Goal: Task Accomplishment & Management: Complete application form

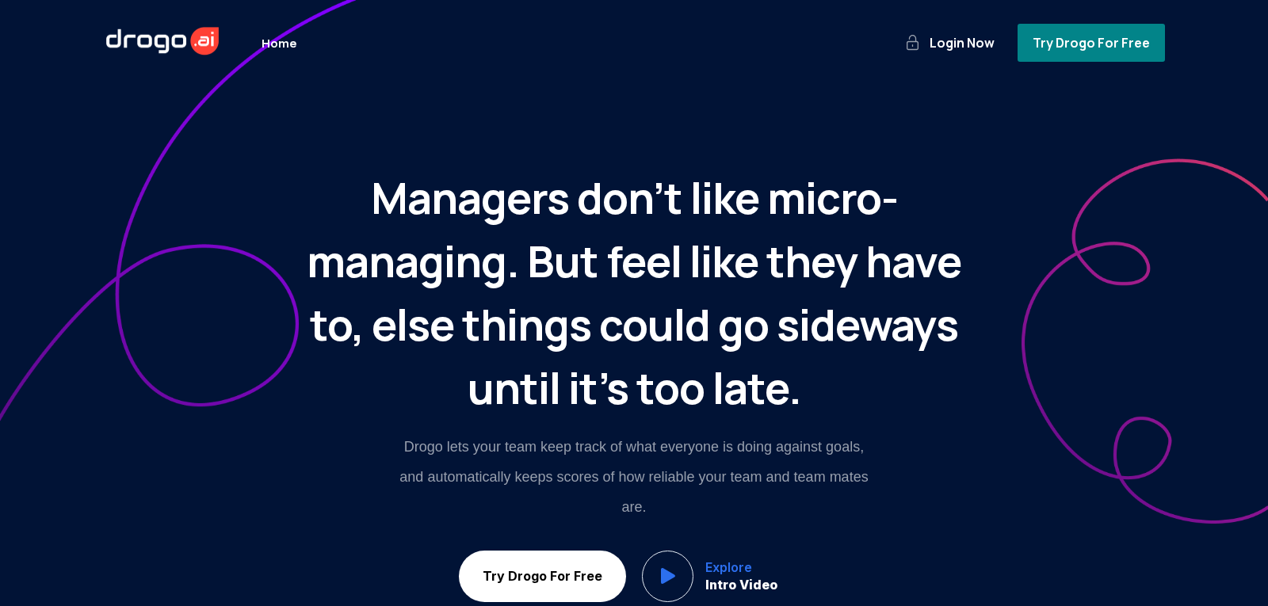
drag, startPoint x: 1261, startPoint y: 23, endPoint x: 1267, endPoint y: 67, distance: 44.8
click at [1267, 67] on nav "Home Login Now Try Drogo For Free" at bounding box center [634, 43] width 1268 height 86
drag, startPoint x: 1262, startPoint y: 32, endPoint x: 1255, endPoint y: 101, distance: 68.5
click at [1255, 101] on div "Home Login Now Try Drogo For Free Managers don’t like micro-managing. But feel …" at bounding box center [634, 303] width 1268 height 606
click at [986, 48] on span "Login Now" at bounding box center [962, 42] width 71 height 17
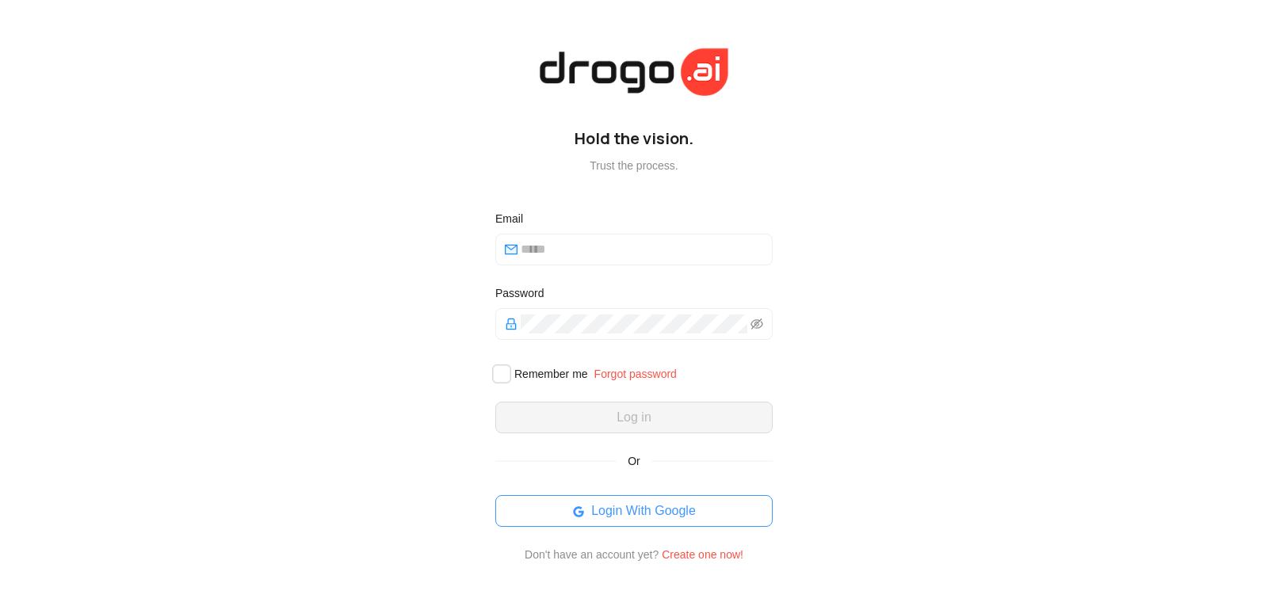
click at [680, 521] on span "Login With Google" at bounding box center [643, 511] width 105 height 19
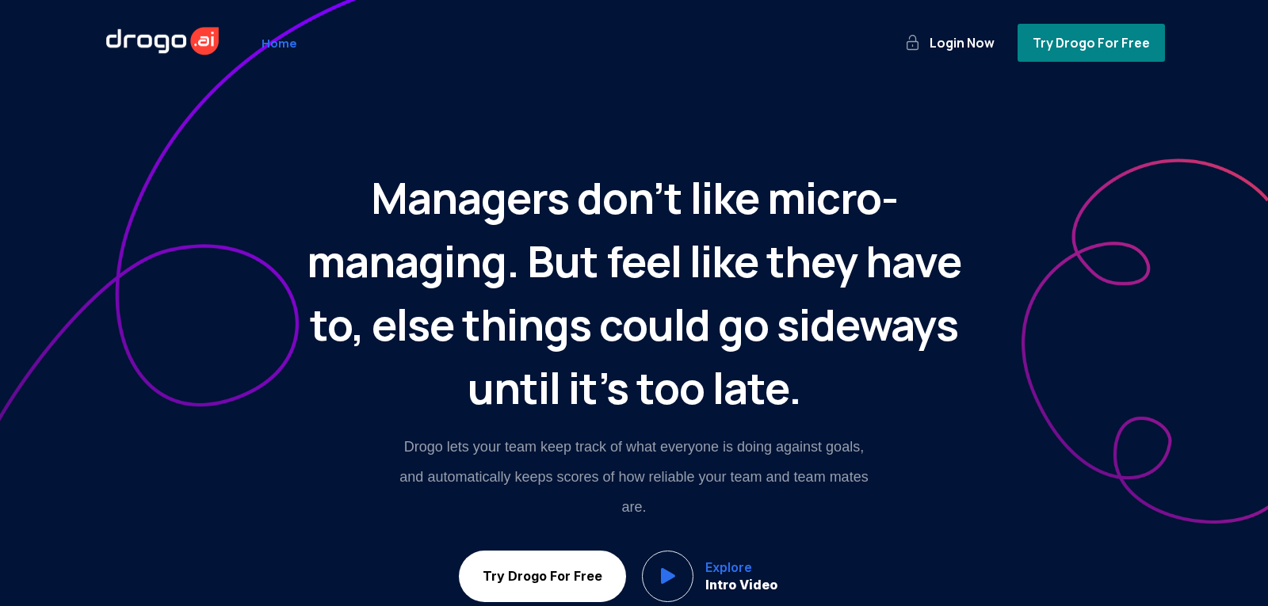
click at [279, 53] on link "Home" at bounding box center [280, 43] width 44 height 34
click at [285, 55] on link "Home" at bounding box center [280, 43] width 44 height 34
click at [1090, 36] on span "Try Drogo For Free" at bounding box center [1092, 42] width 124 height 17
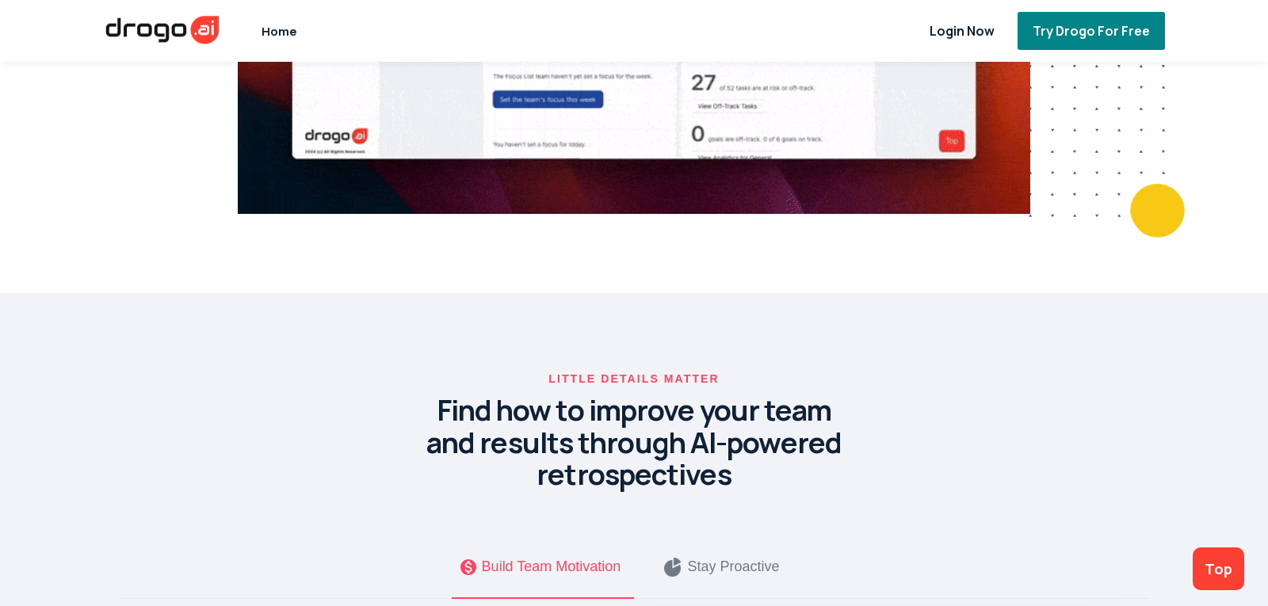
scroll to position [6615, 0]
